Goal: Find specific page/section

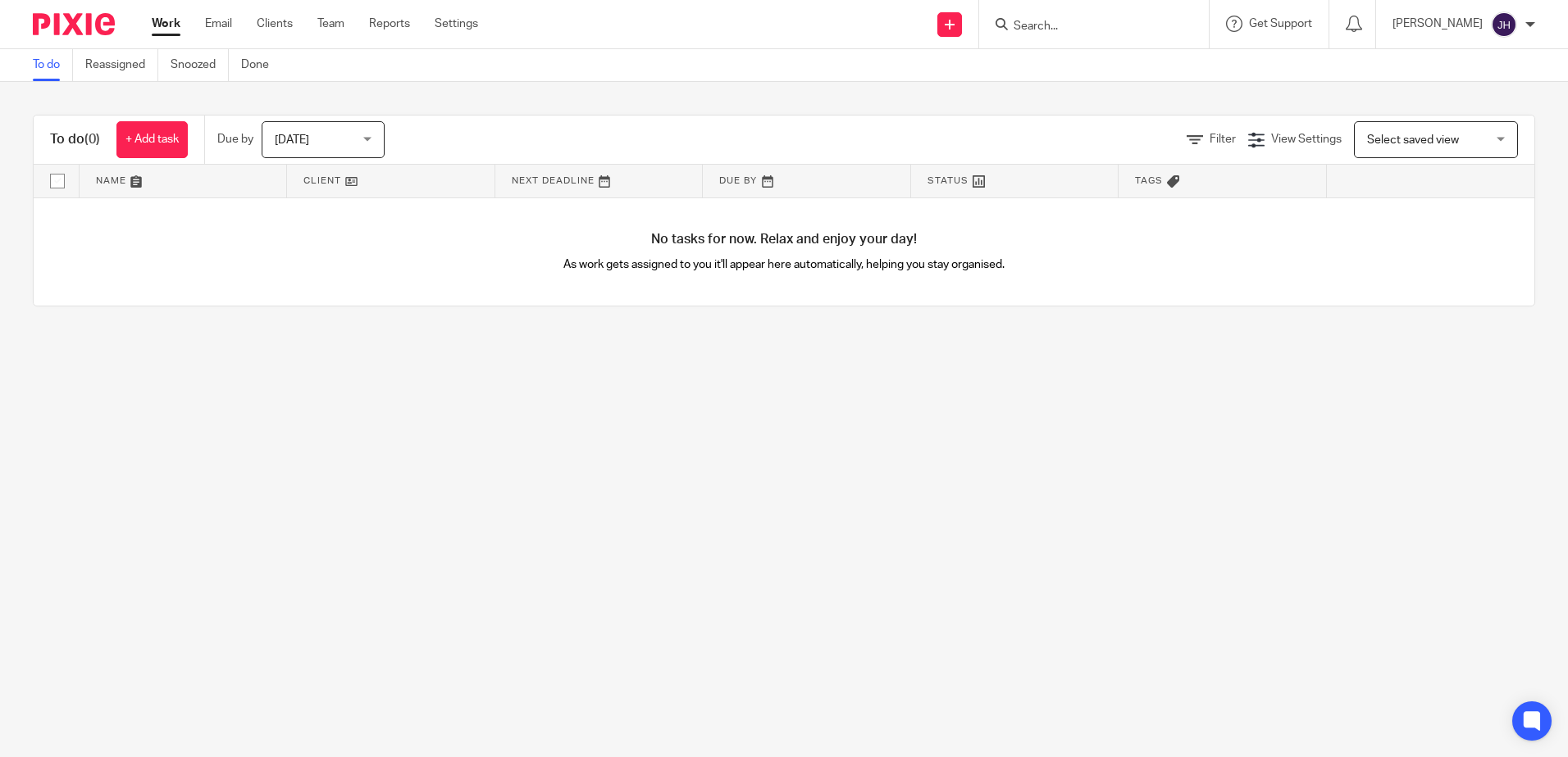
click at [1087, 23] on input "Search" at bounding box center [1085, 27] width 148 height 14
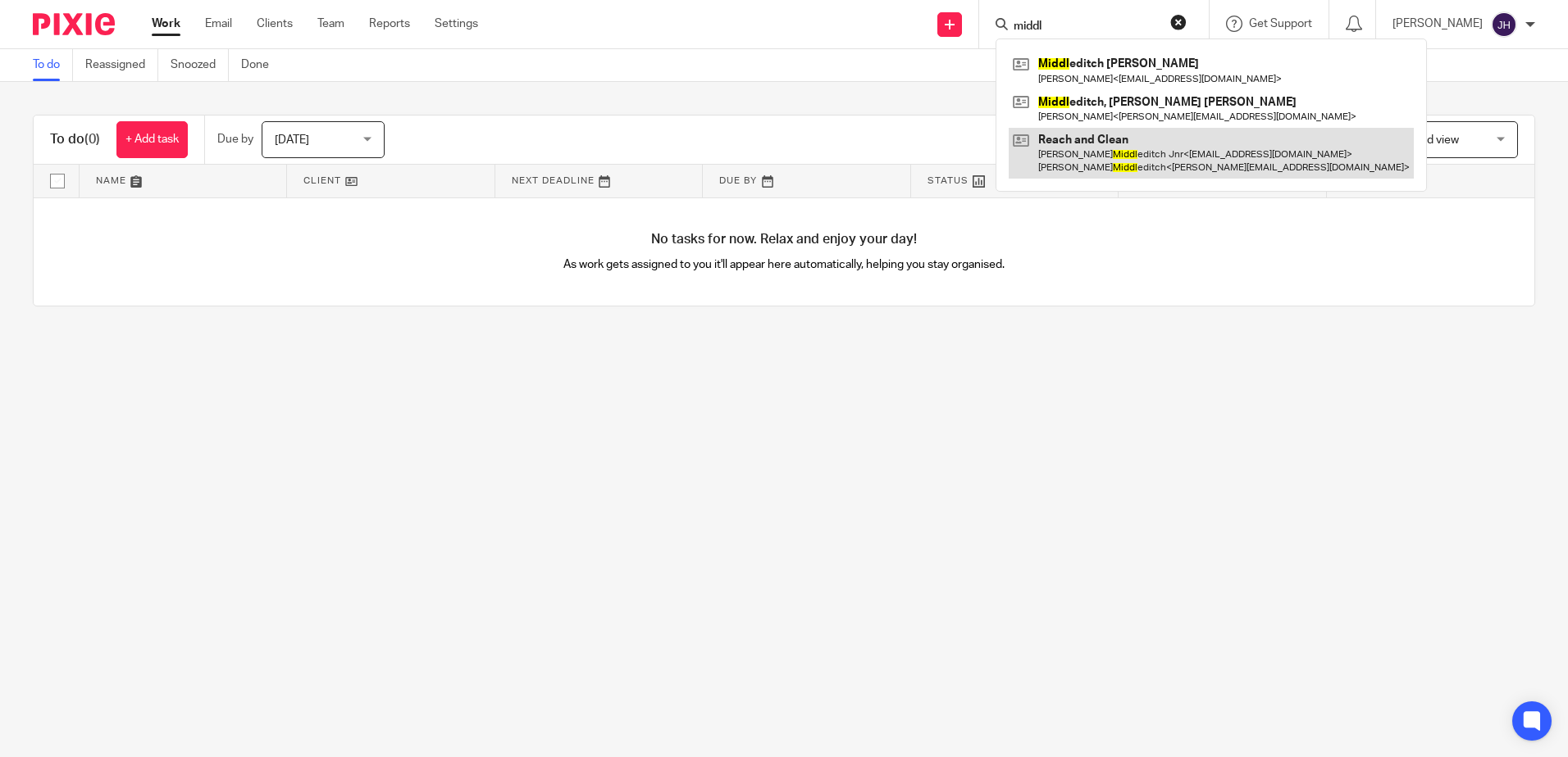
type input "middl"
click at [1147, 141] on link at bounding box center [1210, 153] width 405 height 51
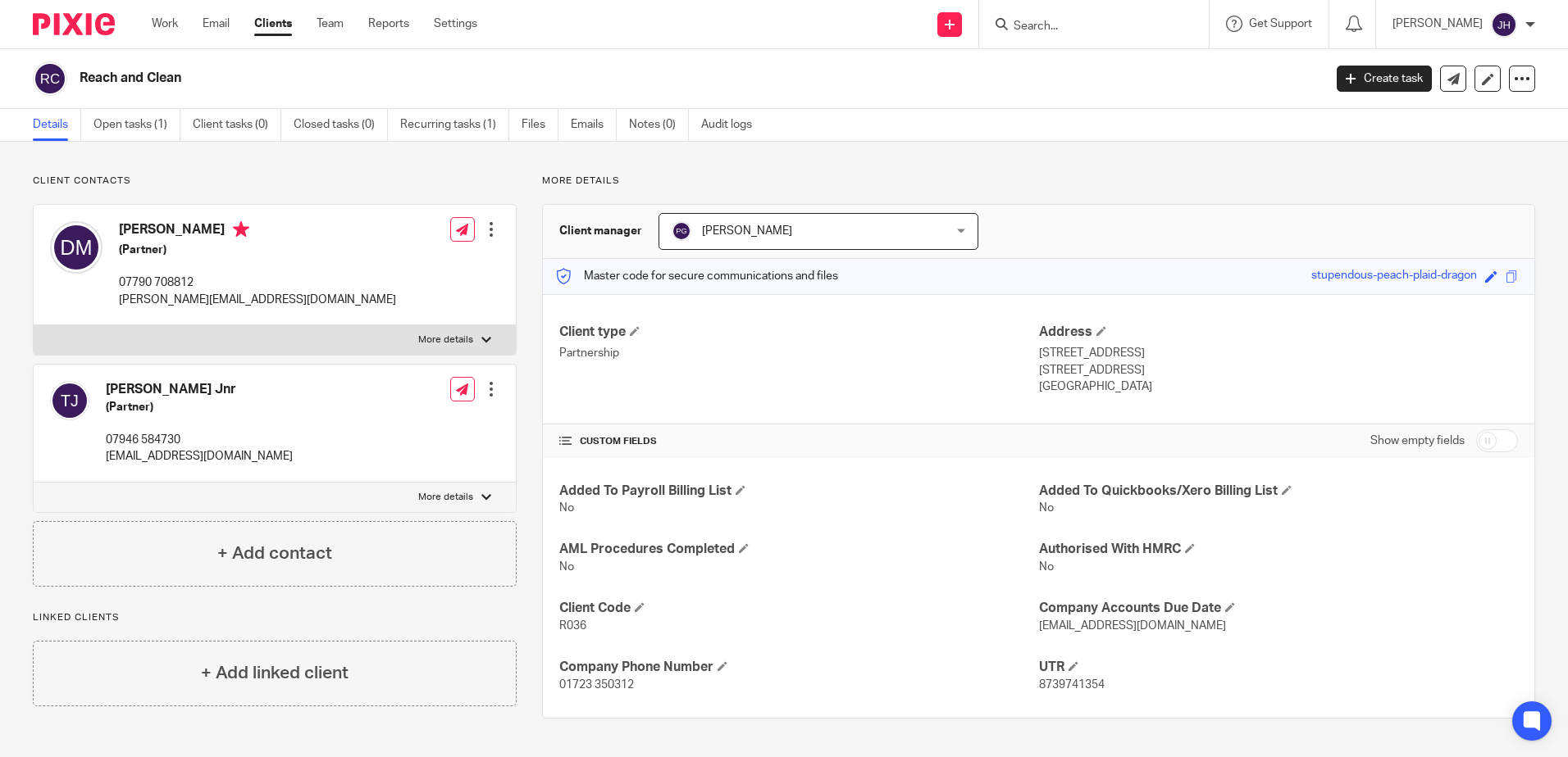
click at [1159, 21] on input "Search" at bounding box center [1085, 27] width 148 height 14
type input "gerorge mich"
click at [1222, 59] on link at bounding box center [1118, 64] width 220 height 25
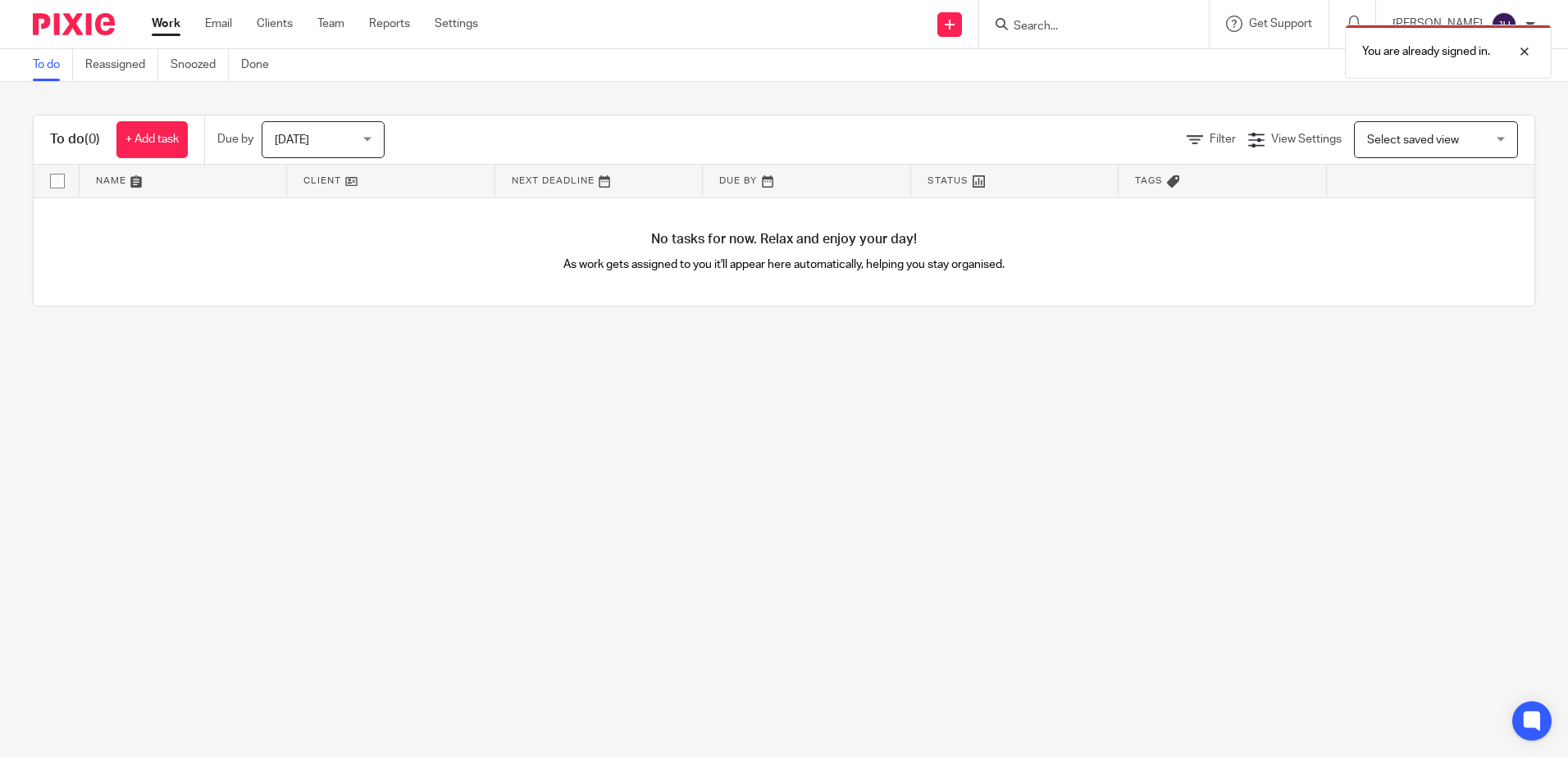
click at [1075, 28] on div "You are already signed in." at bounding box center [1167, 47] width 768 height 62
